Goal: Information Seeking & Learning: Learn about a topic

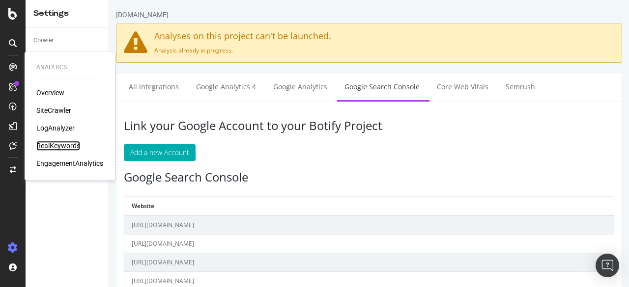
click at [70, 147] on div "RealKeywords" at bounding box center [58, 146] width 44 height 10
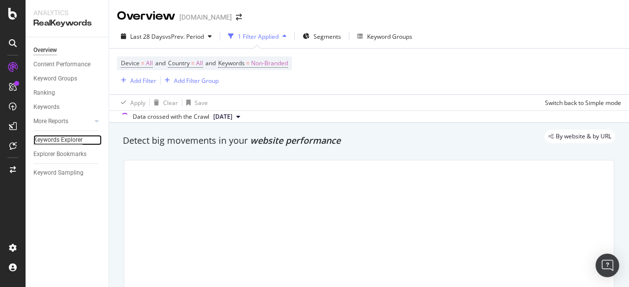
click at [50, 142] on div "Keywords Explorer" at bounding box center [57, 140] width 49 height 10
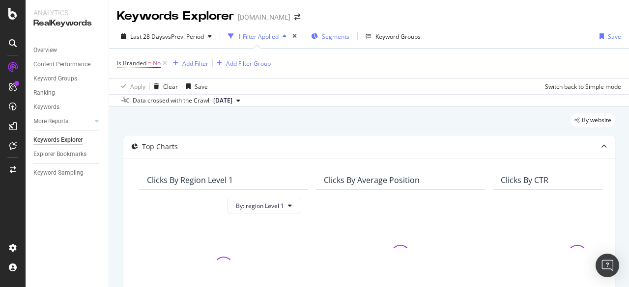
click at [340, 36] on span "Segments" at bounding box center [335, 36] width 27 height 8
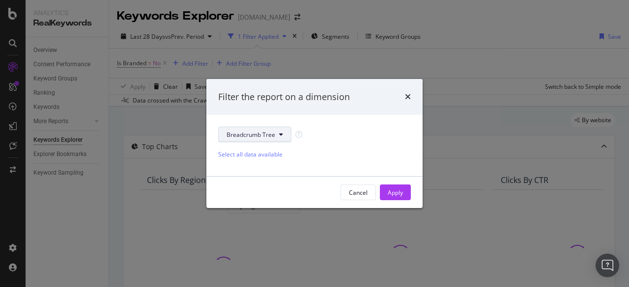
click at [279, 136] on icon "modal" at bounding box center [281, 135] width 4 height 6
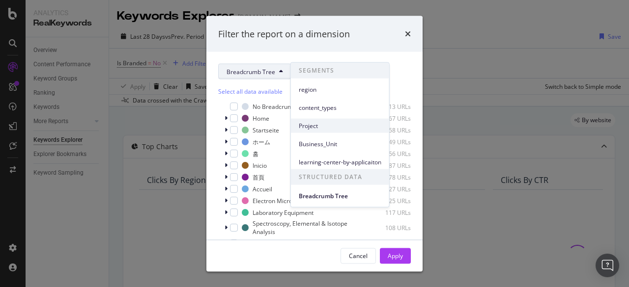
click at [315, 128] on span "Project" at bounding box center [340, 125] width 82 height 9
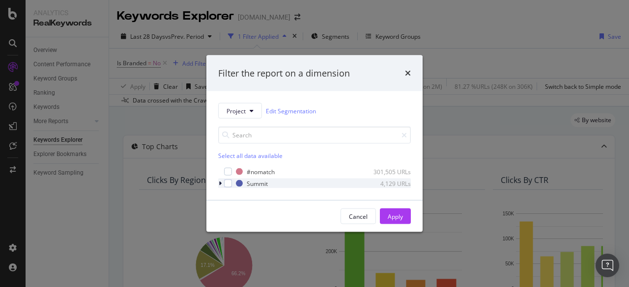
click at [220, 185] on icon "modal" at bounding box center [220, 184] width 3 height 6
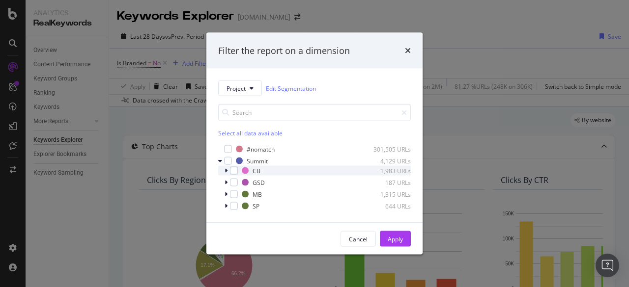
click at [227, 174] on div "modal" at bounding box center [227, 171] width 6 height 10
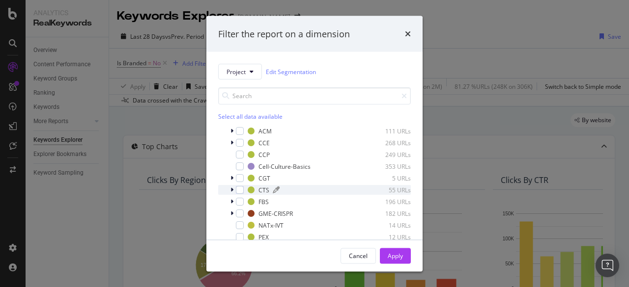
scroll to position [39, 0]
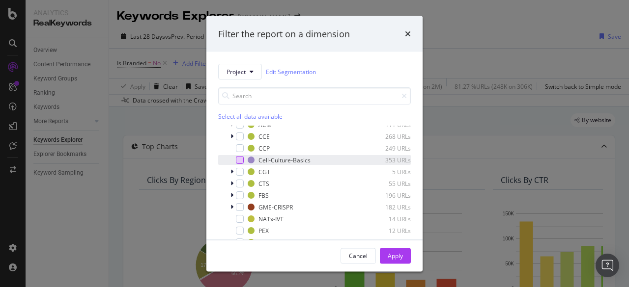
click at [241, 159] on div "modal" at bounding box center [240, 160] width 8 height 8
click at [404, 254] on button "Apply" at bounding box center [395, 256] width 31 height 16
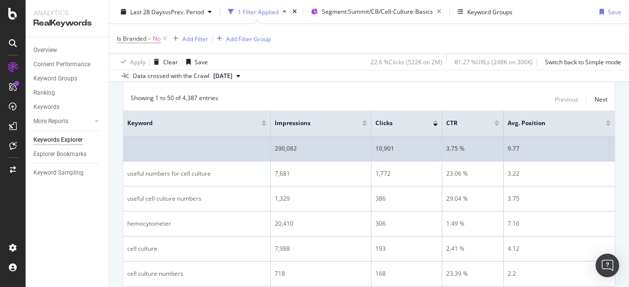
scroll to position [295, 0]
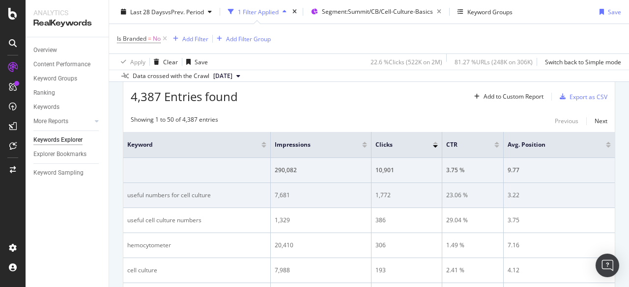
click at [478, 184] on td "23.06 %" at bounding box center [472, 195] width 61 height 25
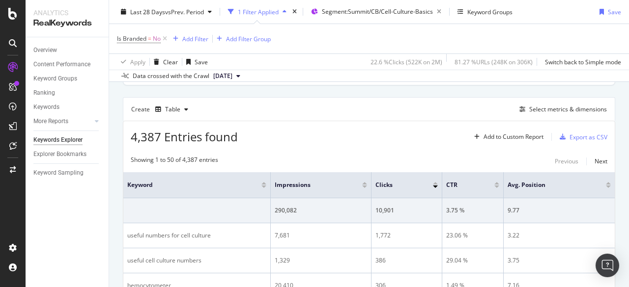
scroll to position [246, 0]
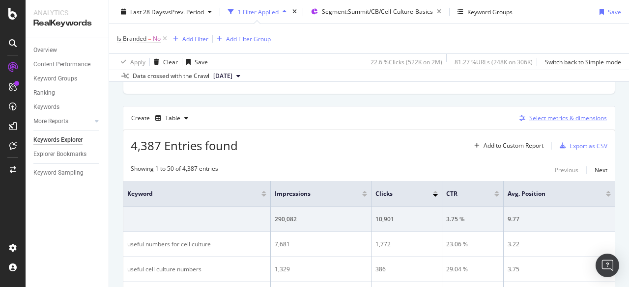
click at [553, 119] on div "Select metrics & dimensions" at bounding box center [568, 118] width 78 height 8
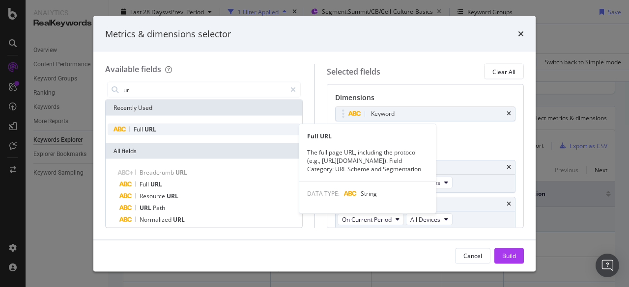
type input "url"
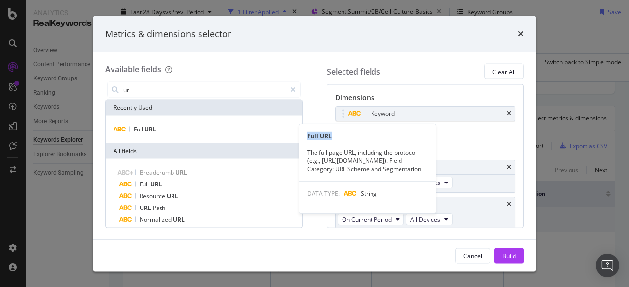
drag, startPoint x: 158, startPoint y: 130, endPoint x: 317, endPoint y: 122, distance: 159.8
click at [300, 124] on div "Full URL Full URL The full page URL, including the protocol (e.g., [URL][DOMAIN…" at bounding box center [204, 130] width 192 height 12
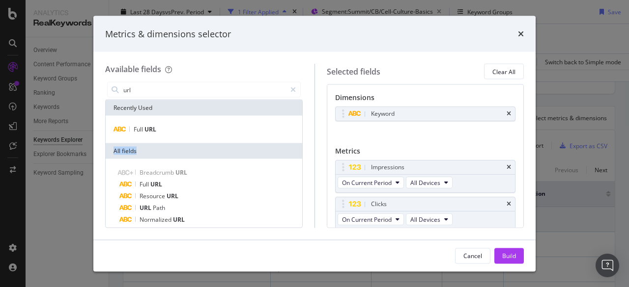
drag, startPoint x: 163, startPoint y: 127, endPoint x: 219, endPoint y: 135, distance: 56.5
click at [235, 145] on div "Recently Used Full URL All fields Breadcrumb URL Full URL Resource URL URL Path…" at bounding box center [204, 204] width 196 height 208
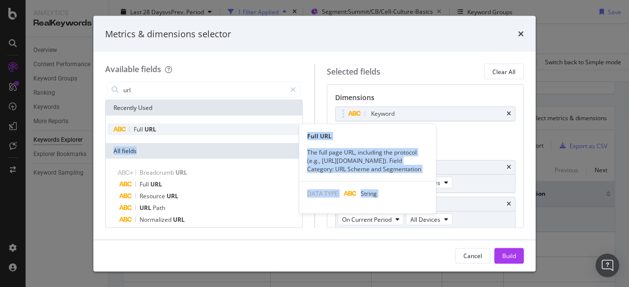
click at [197, 134] on div "Full URL" at bounding box center [204, 130] width 192 height 12
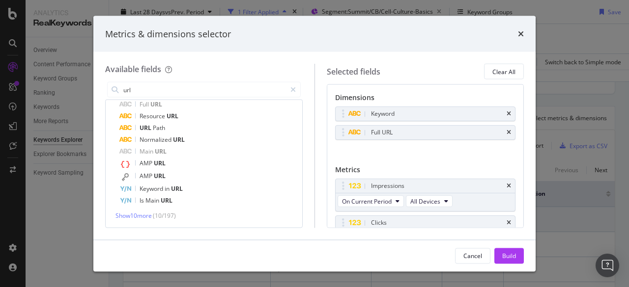
scroll to position [49, 0]
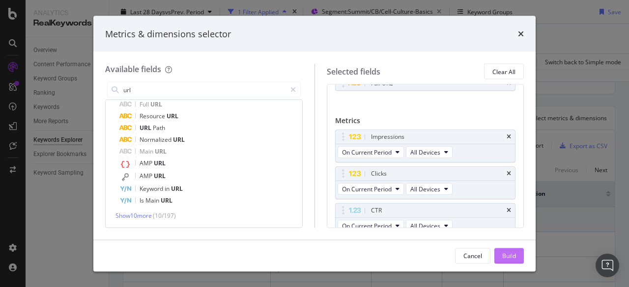
click at [506, 257] on div "Build" at bounding box center [509, 255] width 14 height 8
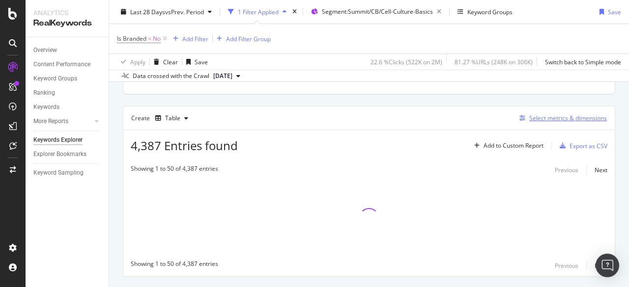
click at [580, 117] on div "Select metrics & dimensions" at bounding box center [568, 118] width 78 height 8
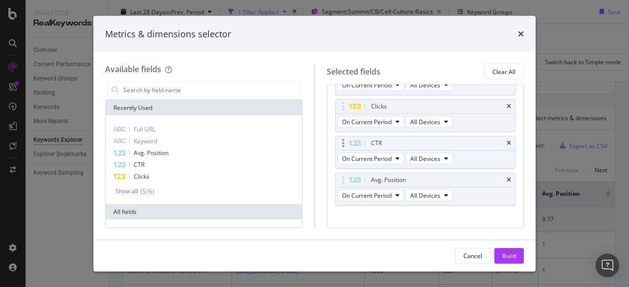
scroll to position [124, 0]
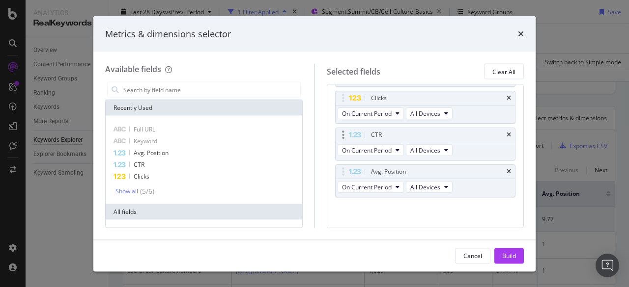
click at [498, 135] on div "CTR" at bounding box center [425, 136] width 180 height 14
click at [506, 133] on icon "times" at bounding box center [508, 136] width 4 height 6
drag, startPoint x: 499, startPoint y: 253, endPoint x: 477, endPoint y: 233, distance: 29.2
click at [499, 253] on button "Build" at bounding box center [508, 256] width 29 height 16
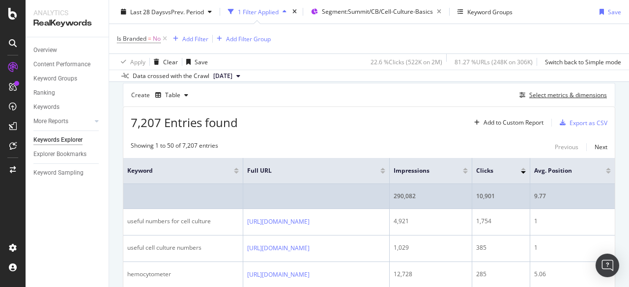
scroll to position [318, 0]
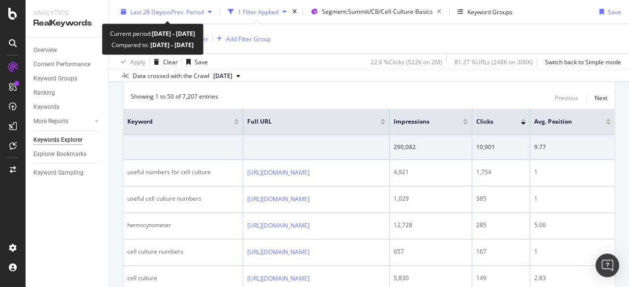
click at [177, 12] on span "vs Prev. Period" at bounding box center [184, 11] width 39 height 8
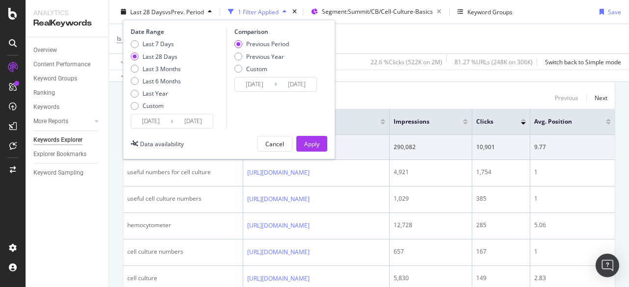
click at [154, 126] on input "[DATE]" at bounding box center [150, 121] width 39 height 14
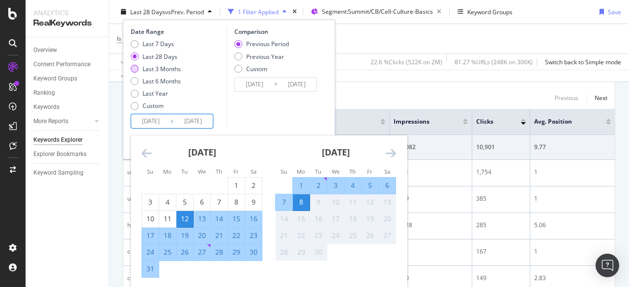
click at [166, 67] on div "Last 3 Months" at bounding box center [161, 68] width 38 height 8
type input "[DATE]"
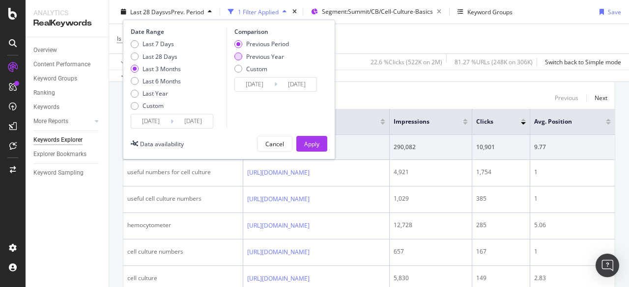
click at [255, 57] on div "Previous Year" at bounding box center [265, 56] width 38 height 8
type input "[DATE]"
click at [305, 145] on div "Apply" at bounding box center [311, 143] width 15 height 8
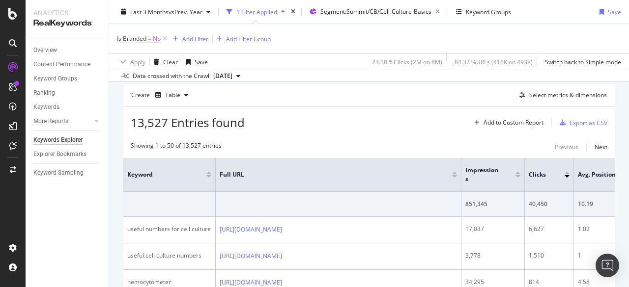
scroll to position [318, 0]
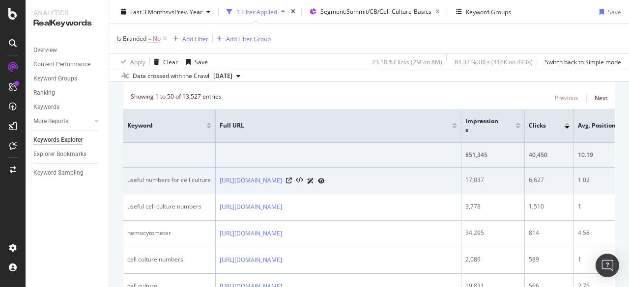
click at [551, 187] on td "6,627" at bounding box center [548, 181] width 49 height 27
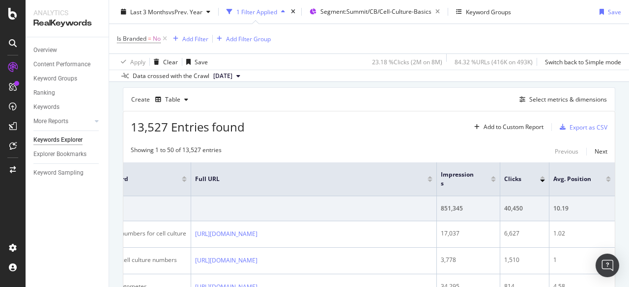
scroll to position [220, 0]
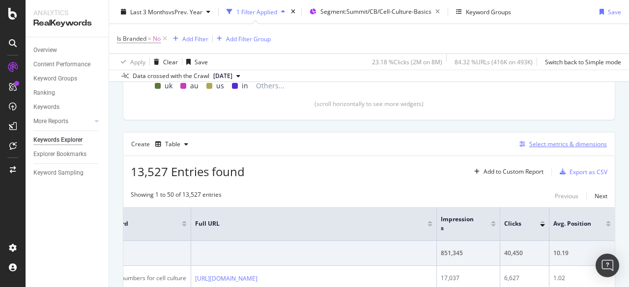
click at [575, 144] on div "Select metrics & dimensions" at bounding box center [568, 144] width 78 height 8
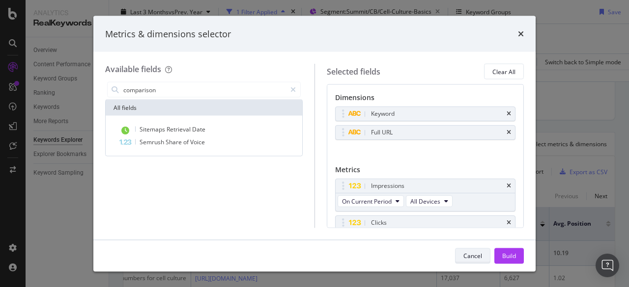
type input "comparison"
click at [473, 255] on div "Cancel" at bounding box center [472, 255] width 19 height 8
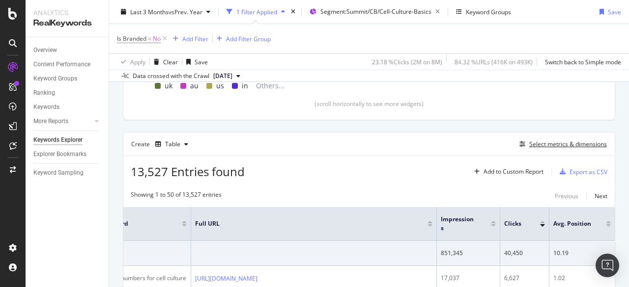
scroll to position [269, 0]
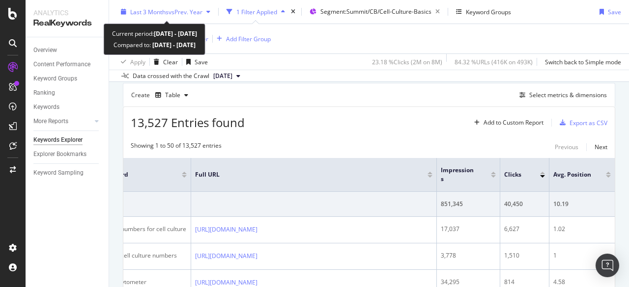
click at [173, 18] on div "Last 3 Months vs Prev. Year" at bounding box center [165, 11] width 97 height 15
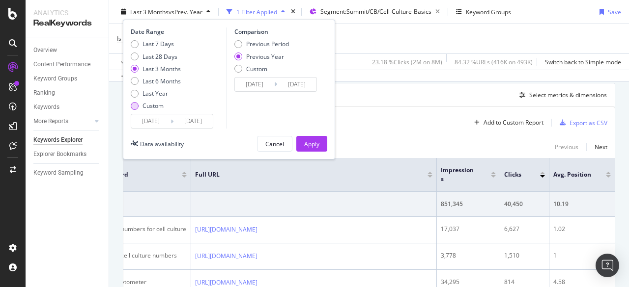
click at [137, 106] on div "Custom" at bounding box center [135, 106] width 8 height 8
type input "[DATE]"
click at [280, 145] on div "Cancel" at bounding box center [274, 143] width 19 height 8
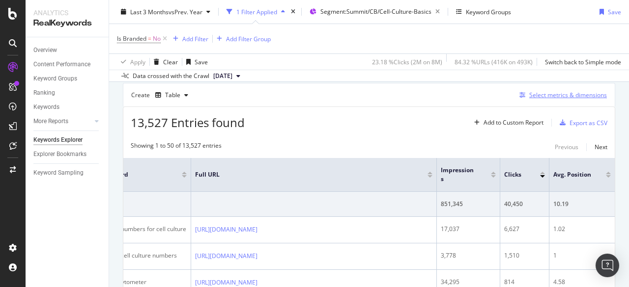
click at [529, 97] on div "Select metrics & dimensions" at bounding box center [568, 95] width 78 height 8
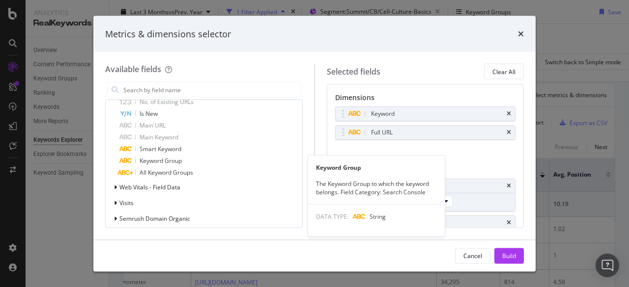
scroll to position [835, 0]
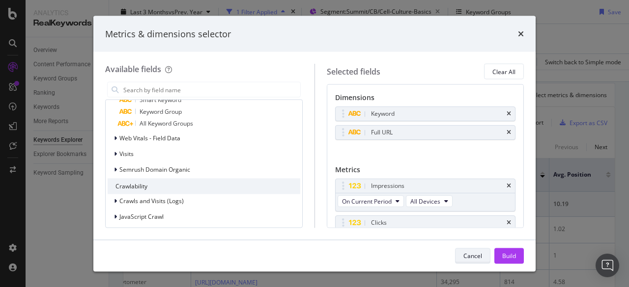
click at [476, 254] on div "Cancel" at bounding box center [472, 255] width 19 height 8
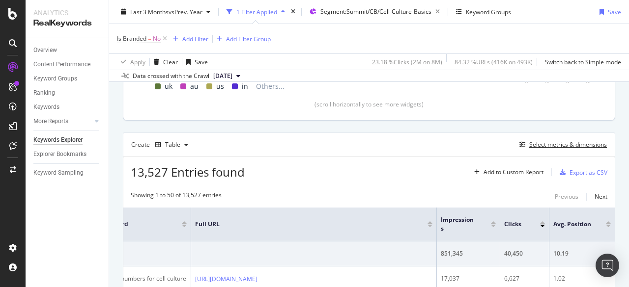
scroll to position [220, 0]
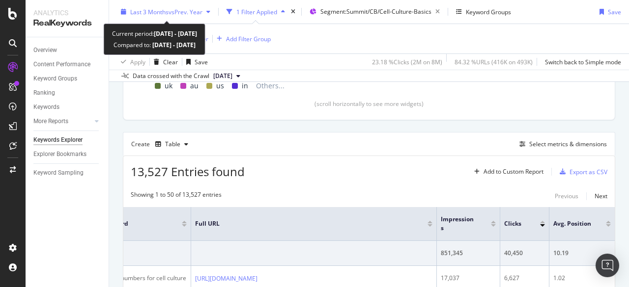
click at [160, 11] on span "Last 3 Months" at bounding box center [149, 11] width 38 height 8
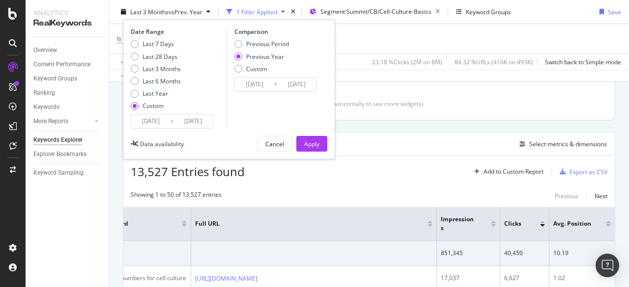
click at [166, 121] on input "[DATE]" at bounding box center [150, 121] width 39 height 14
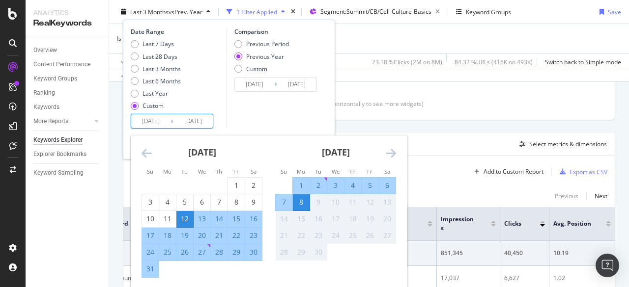
click at [303, 205] on div "8" at bounding box center [301, 202] width 17 height 10
type input "[DATE]"
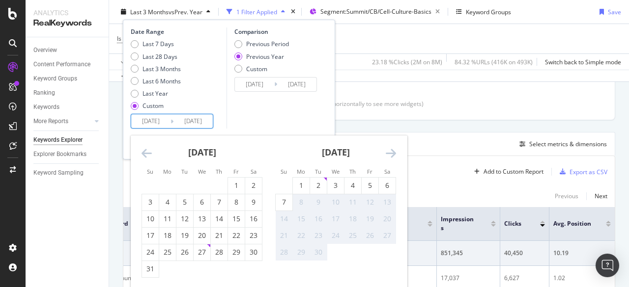
click at [144, 155] on icon "Move backward to switch to the previous month." at bounding box center [146, 153] width 10 height 12
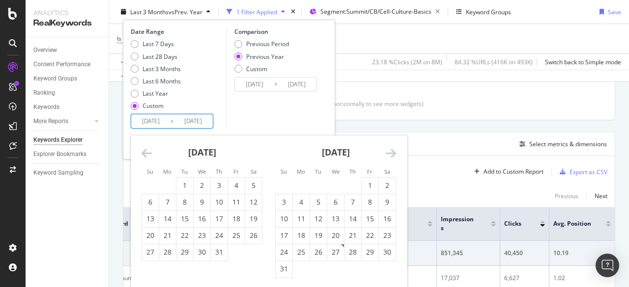
click at [147, 152] on icon "Move backward to switch to the previous month." at bounding box center [146, 153] width 10 height 12
click at [249, 187] on div "7" at bounding box center [253, 186] width 17 height 10
type input "[DATE]"
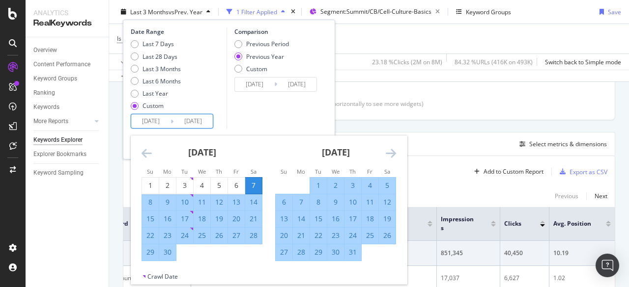
click at [391, 155] on icon "Move forward to switch to the next month." at bounding box center [390, 153] width 10 height 12
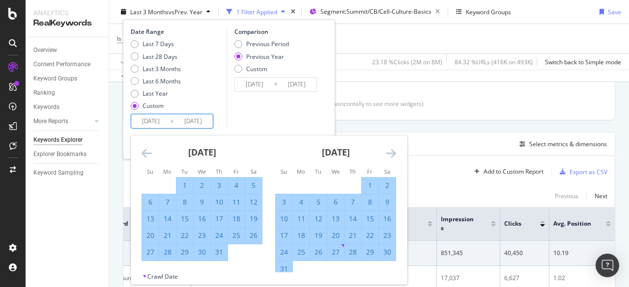
click at [388, 156] on icon "Move forward to switch to the next month." at bounding box center [390, 153] width 10 height 12
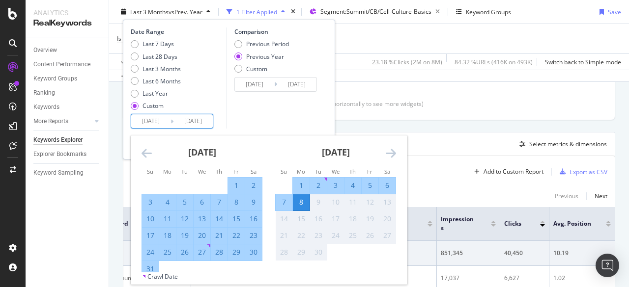
click at [215, 196] on div "7" at bounding box center [219, 202] width 17 height 16
type input "[DATE]"
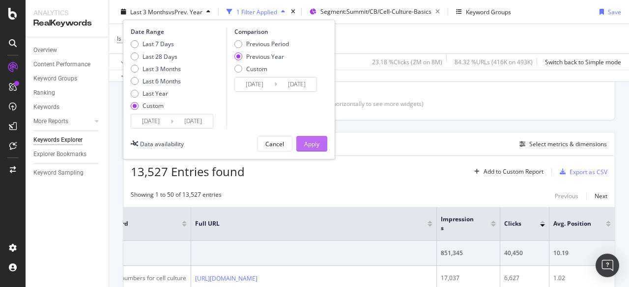
click at [304, 147] on div "Apply" at bounding box center [311, 143] width 15 height 8
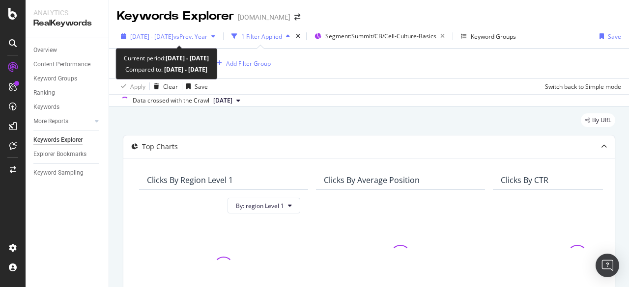
click at [193, 36] on span "vs Prev. Year" at bounding box center [190, 36] width 34 height 8
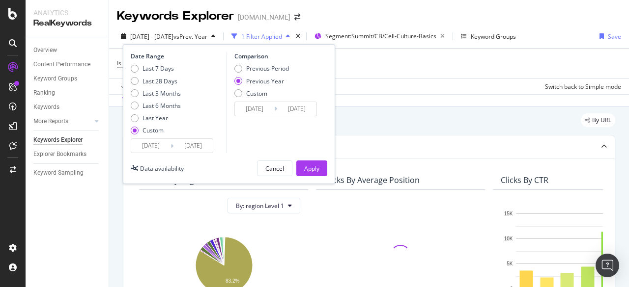
click at [147, 146] on input "[DATE]" at bounding box center [150, 146] width 39 height 14
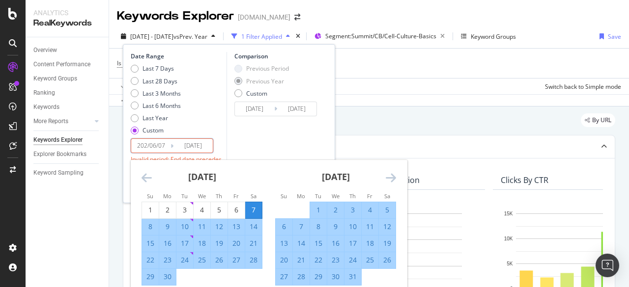
type input "[DATE]"
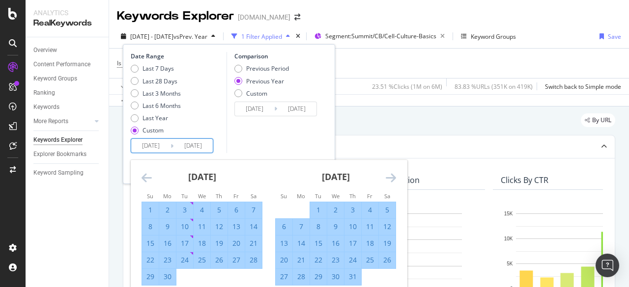
click at [190, 143] on input "[DATE]" at bounding box center [192, 146] width 39 height 14
type input "[DATE]"
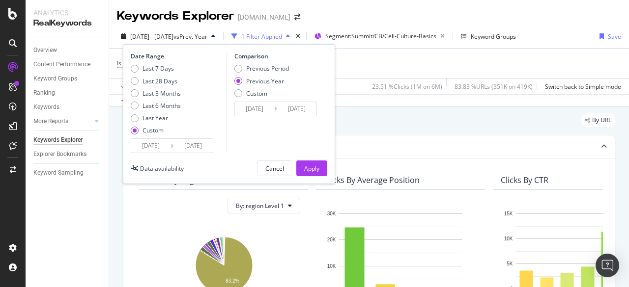
type input "[DATE]"
click at [320, 164] on button "Apply" at bounding box center [311, 169] width 31 height 16
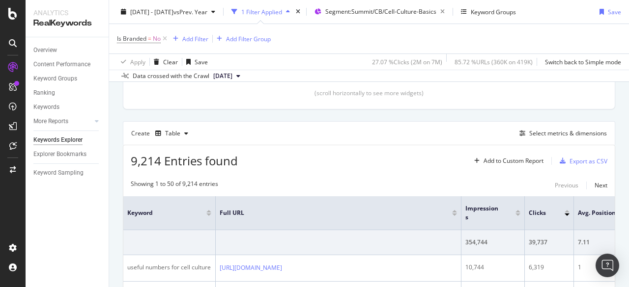
scroll to position [246, 0]
